Goal: Information Seeking & Learning: Learn about a topic

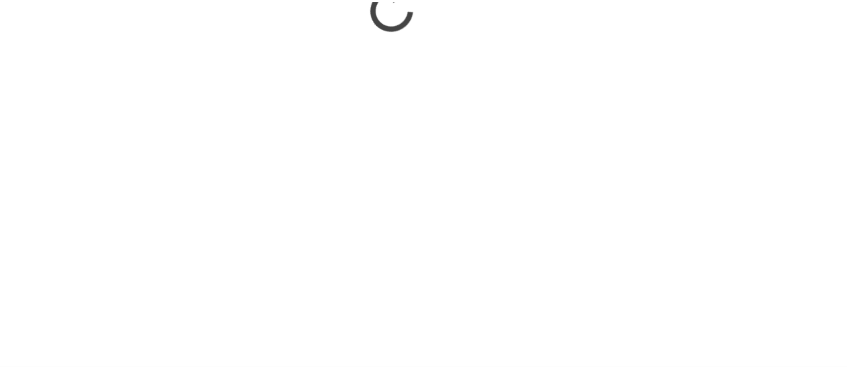
scroll to position [366, 0]
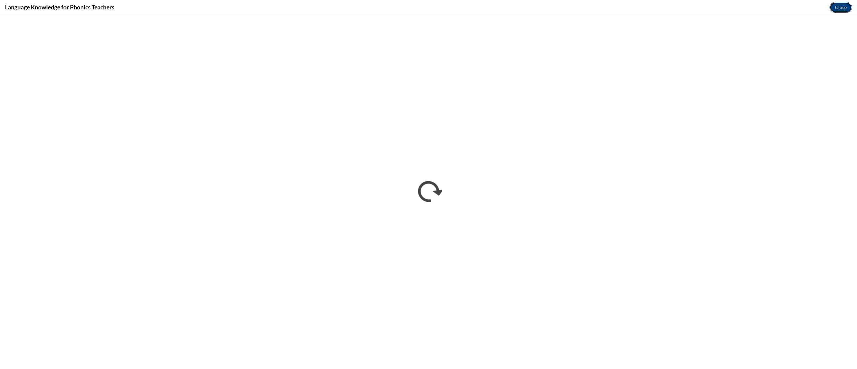
click at [836, 7] on button "Close" at bounding box center [841, 7] width 22 height 11
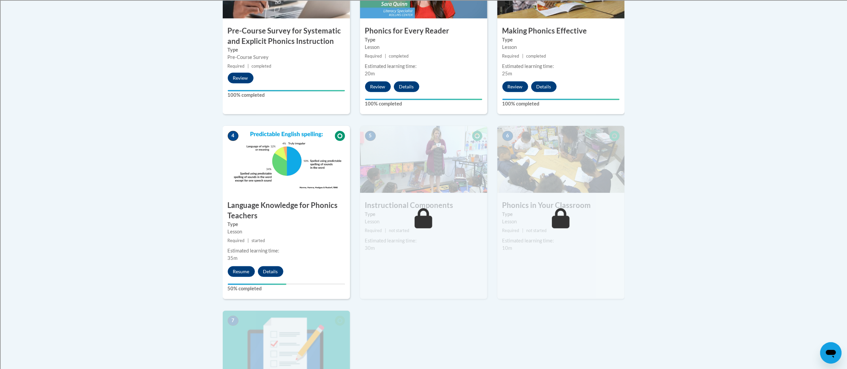
scroll to position [273, 0]
